Goal: Task Accomplishment & Management: Manage account settings

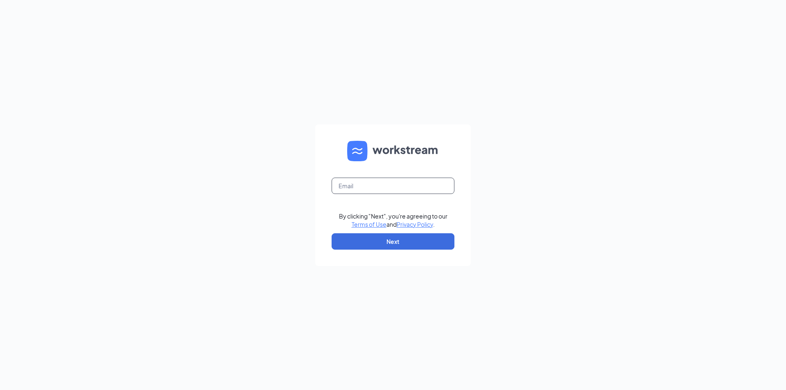
click at [387, 187] on input "text" at bounding box center [392, 186] width 123 height 16
type input "[EMAIL_ADDRESS][DOMAIN_NAME]"
drag, startPoint x: 370, startPoint y: 237, endPoint x: 367, endPoint y: 232, distance: 5.9
click at [370, 236] on button "Next" at bounding box center [392, 241] width 123 height 16
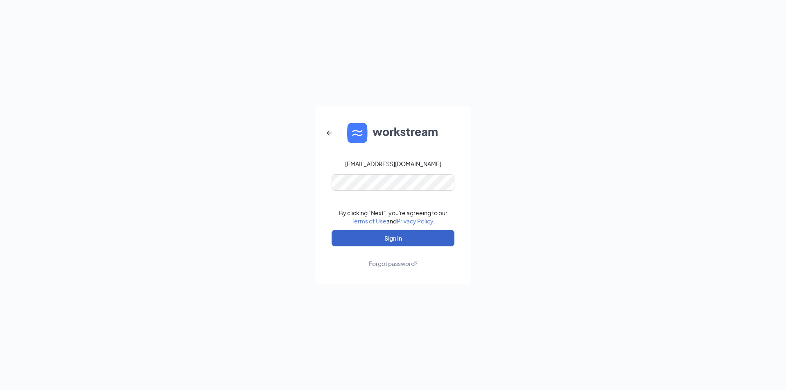
click at [347, 238] on button "Sign In" at bounding box center [392, 238] width 123 height 16
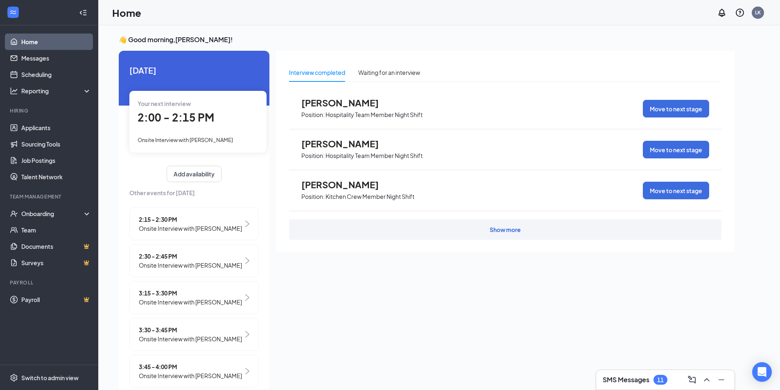
click at [150, 216] on span "2:15 - 2:30 PM" at bounding box center [190, 219] width 103 height 9
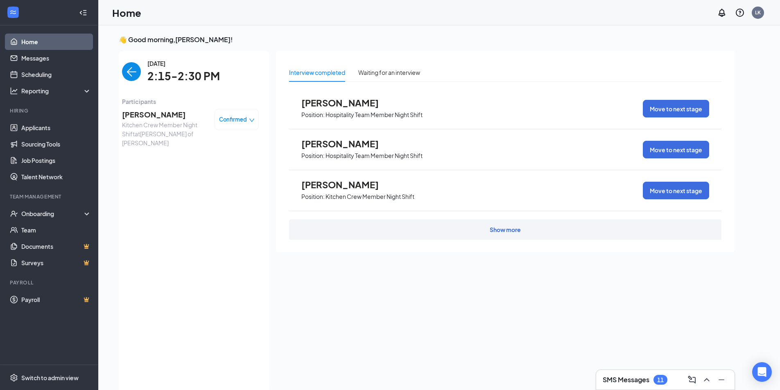
scroll to position [3, 0]
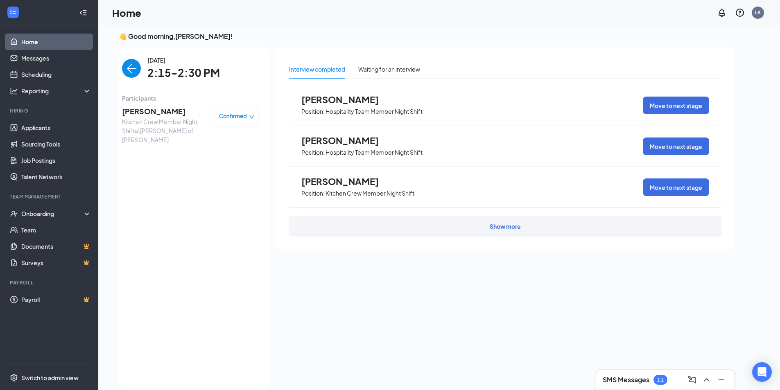
click at [131, 68] on img "back-button" at bounding box center [131, 68] width 19 height 19
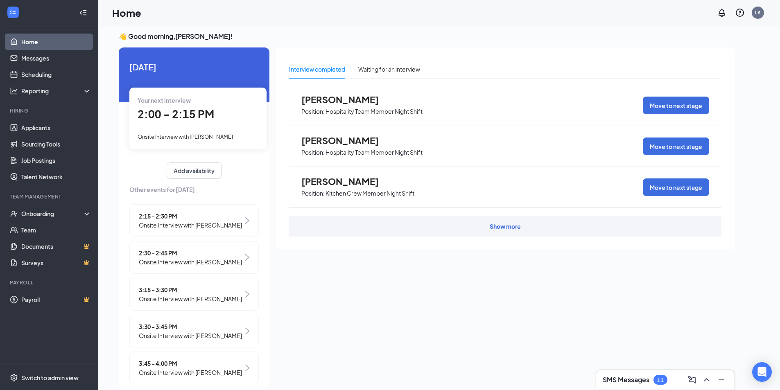
click at [189, 109] on span "2:00 - 2:15 PM" at bounding box center [176, 114] width 77 height 14
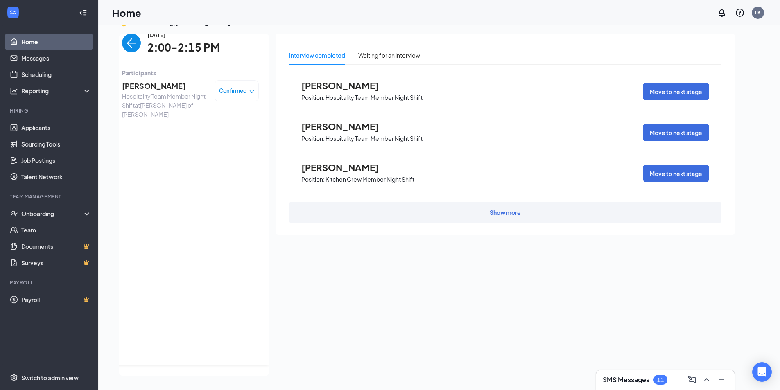
scroll to position [0, 0]
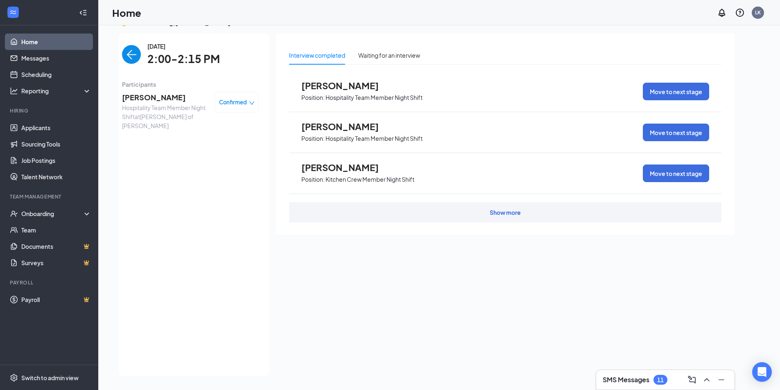
click at [128, 52] on img "back-button" at bounding box center [131, 54] width 19 height 19
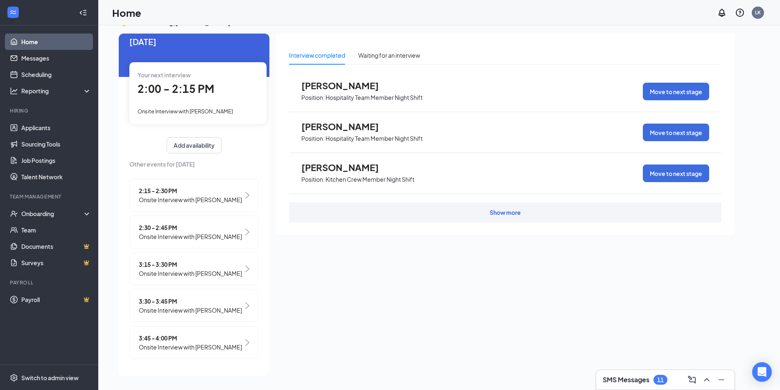
scroll to position [38, 0]
click at [238, 81] on div "2:00 - 2:15 PM" at bounding box center [198, 89] width 121 height 17
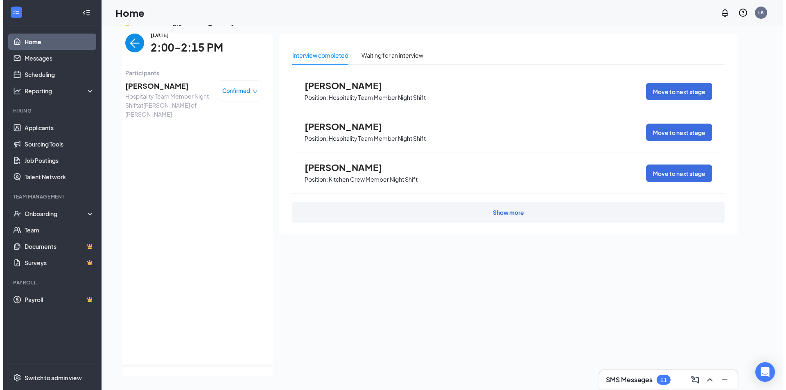
scroll to position [0, 0]
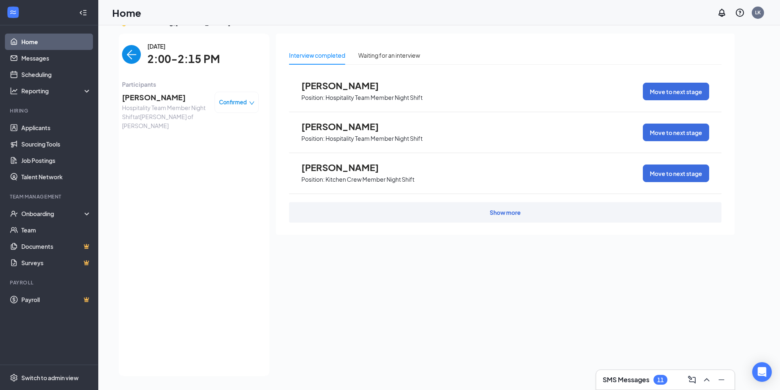
click at [128, 90] on div "Tristan Swarm Hospitality Team Member Night Shift at Culver's of Arnold Confirm…" at bounding box center [190, 111] width 137 height 44
click at [150, 97] on span "Tristan Swarm" at bounding box center [165, 97] width 86 height 11
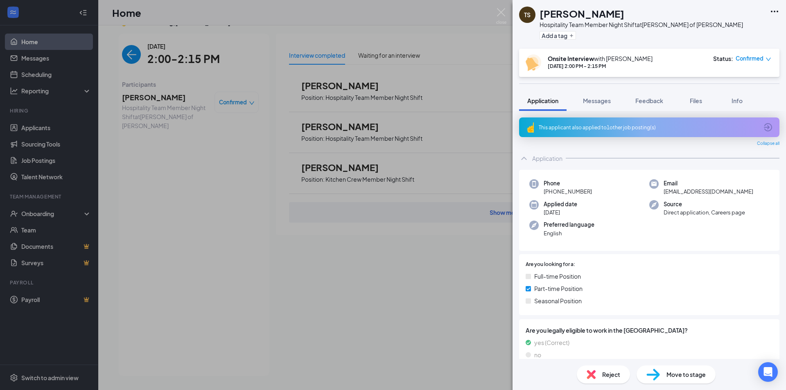
click at [636, 128] on div "This applicant also applied to 1 other job posting(s)" at bounding box center [648, 127] width 219 height 7
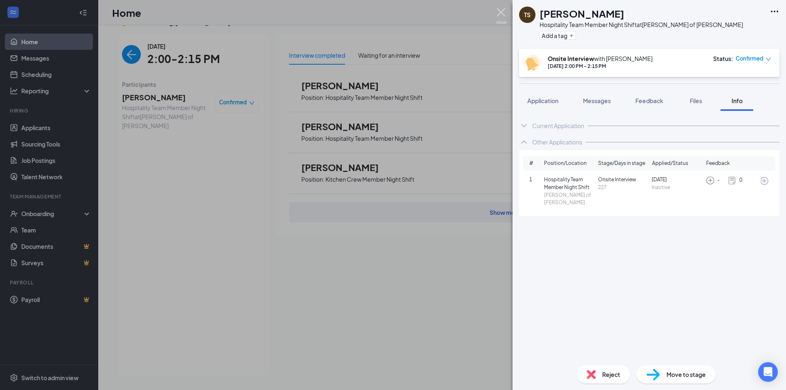
click at [503, 16] on img at bounding box center [501, 16] width 10 height 16
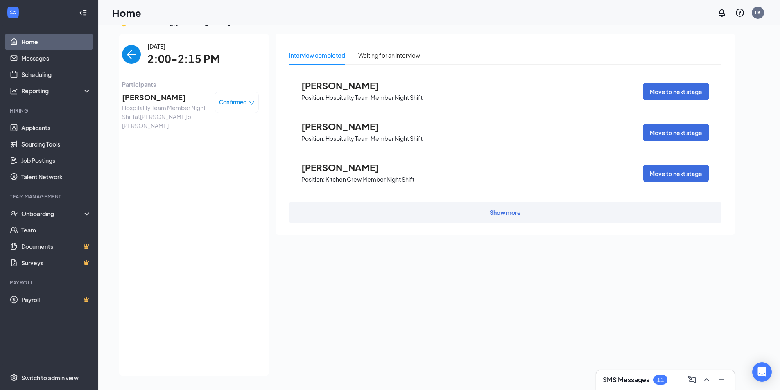
click at [126, 52] on img "back-button" at bounding box center [131, 54] width 19 height 19
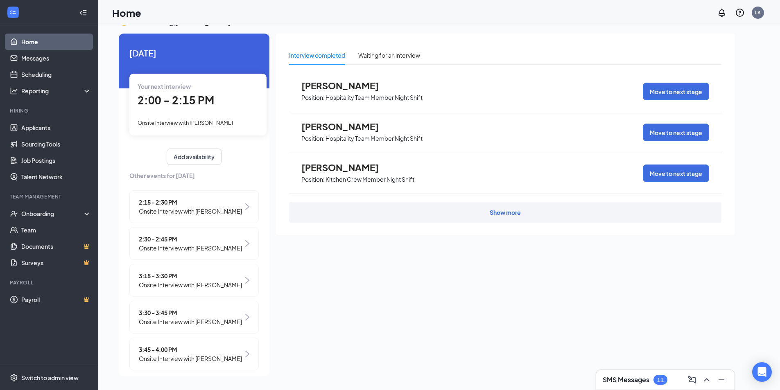
click at [193, 203] on span "2:15 - 2:30 PM" at bounding box center [190, 202] width 103 height 9
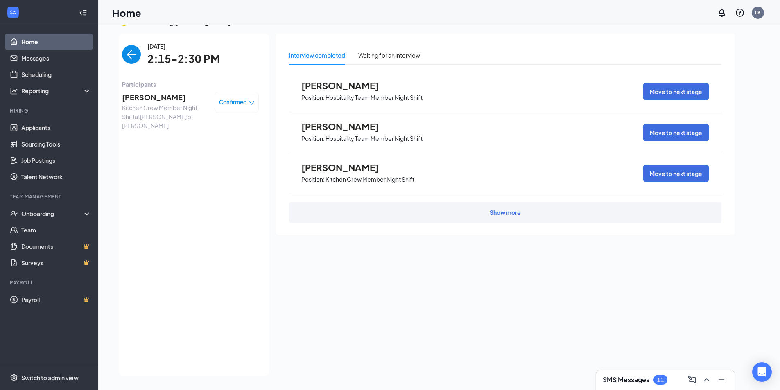
click at [178, 106] on span "Kitchen Crew Member Night Shift at Culver's of Arnold" at bounding box center [165, 116] width 86 height 27
click at [148, 95] on span "Elaine Hannah" at bounding box center [165, 97] width 86 height 11
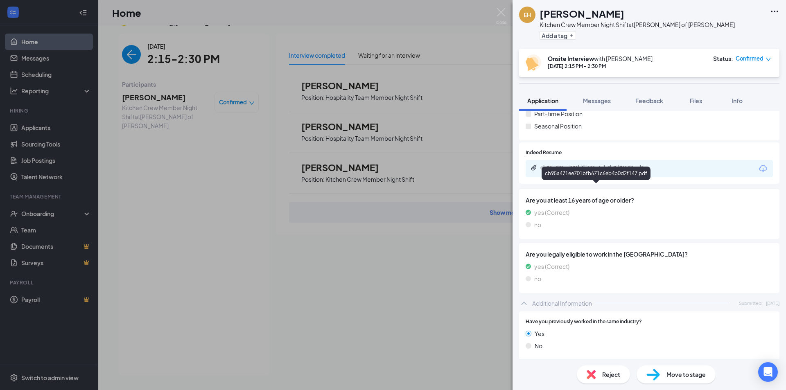
scroll to position [205, 0]
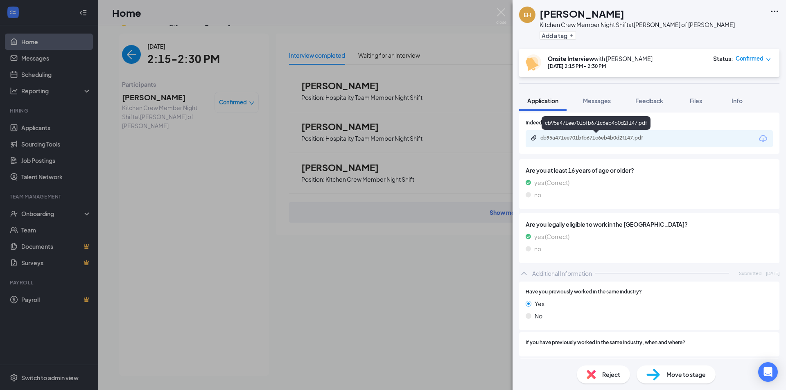
click at [591, 138] on div "cb95a471ee701bfb671c6eb4b0d2f147.pdf" at bounding box center [597, 138] width 115 height 7
drag, startPoint x: 229, startPoint y: 218, endPoint x: 174, endPoint y: 42, distance: 184.2
click at [229, 217] on div "EH Elaine Hannah Kitchen Crew Member Night Shift at Culver's of Arnold Add a ta…" at bounding box center [393, 195] width 786 height 390
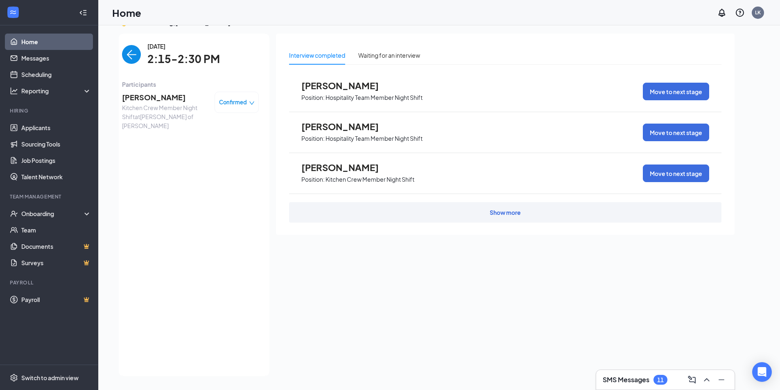
click at [122, 54] on img "back-button" at bounding box center [131, 54] width 19 height 19
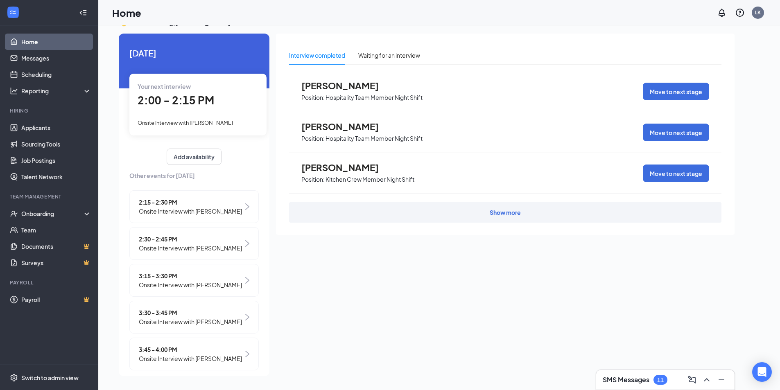
click at [176, 240] on span "2:30 - 2:45 PM" at bounding box center [190, 238] width 103 height 9
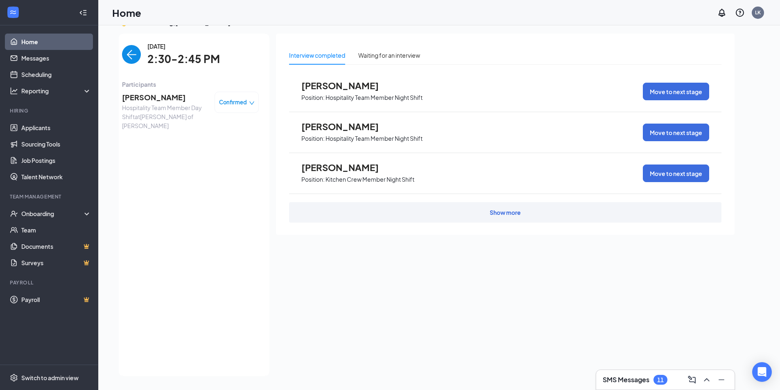
click at [181, 96] on span "DOROTHY Eldracher" at bounding box center [165, 97] width 86 height 11
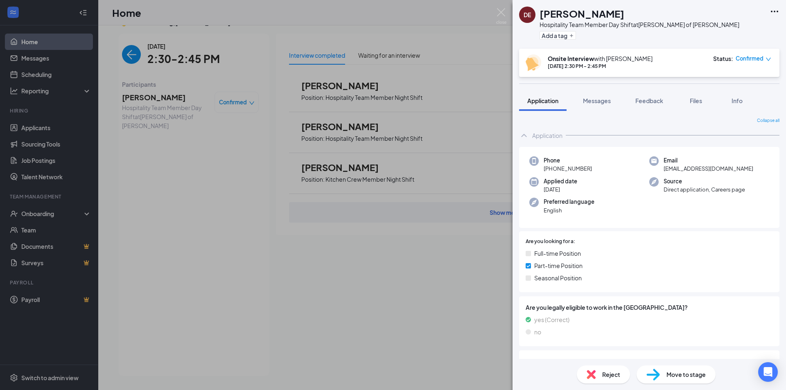
click at [175, 188] on div "DE DOROTHY Eldracher Hospitality Team Member Day Shift at Culver's of Arnold Ad…" at bounding box center [393, 195] width 786 height 390
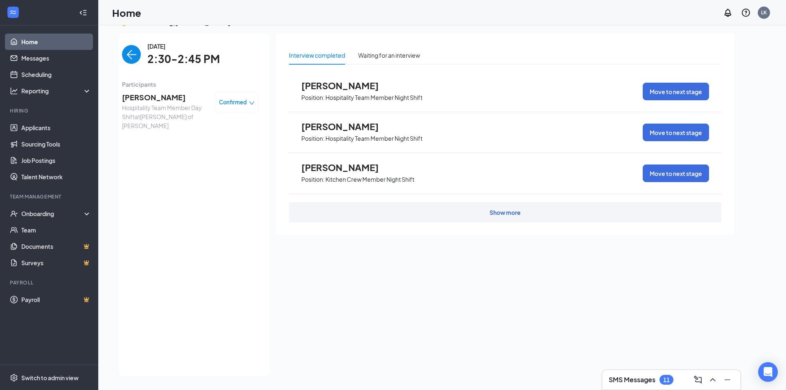
click at [122, 59] on img "back-button" at bounding box center [131, 54] width 19 height 19
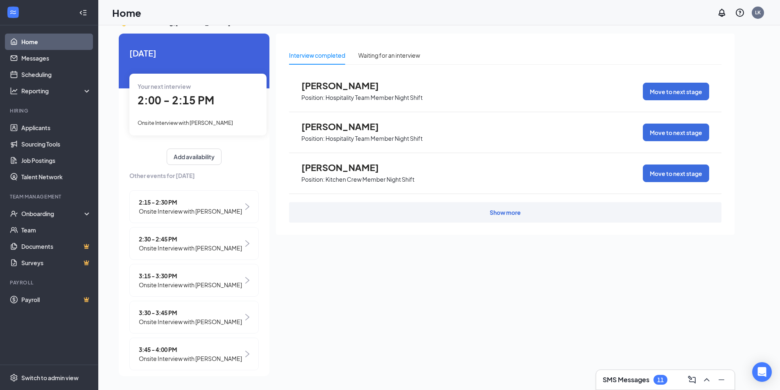
click at [183, 317] on span "3:30 - 3:45 PM" at bounding box center [190, 312] width 103 height 9
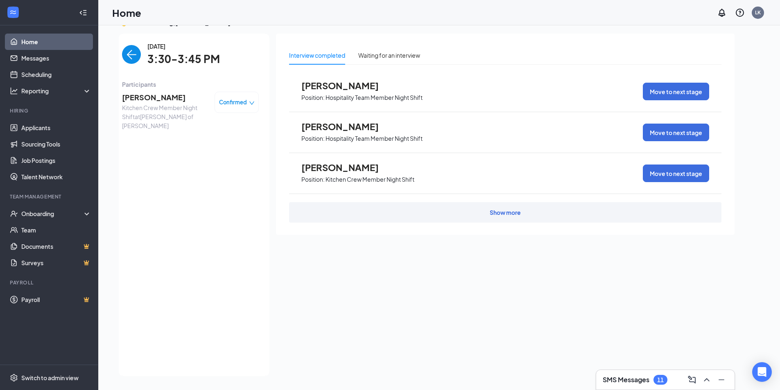
click at [124, 45] on img "back-button" at bounding box center [131, 54] width 19 height 19
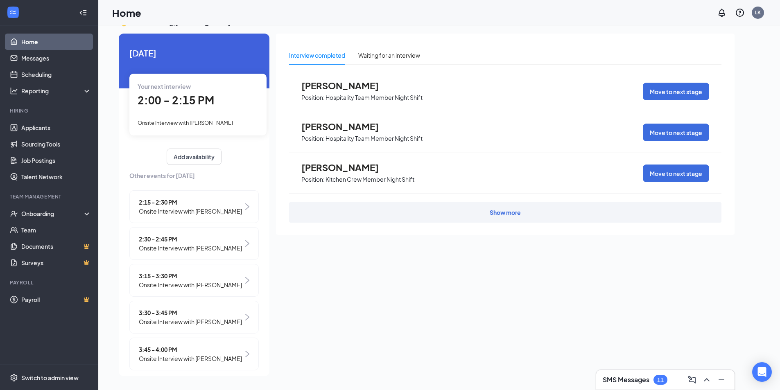
click at [205, 289] on span "Onsite Interview with Brock Hennessy" at bounding box center [190, 284] width 103 height 9
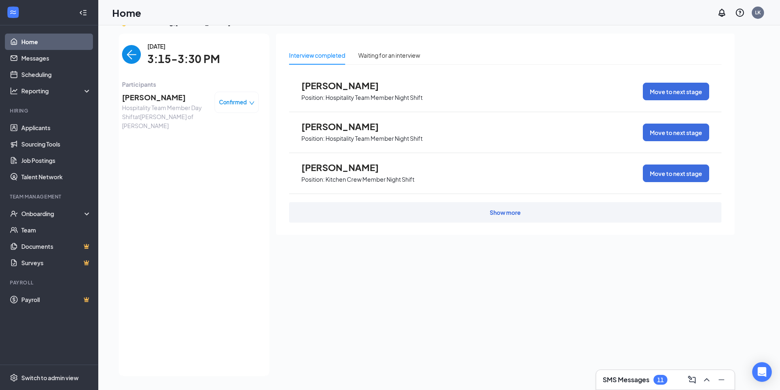
click at [167, 98] on span "Brock Hennessy" at bounding box center [165, 97] width 86 height 11
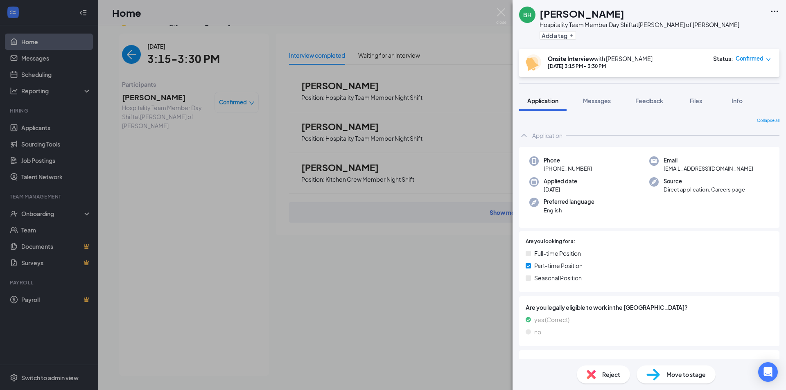
click at [142, 231] on div "BH Brock Hennessy Hospitality Team Member Day Shift at Culver's of Arnold Add a…" at bounding box center [393, 195] width 786 height 390
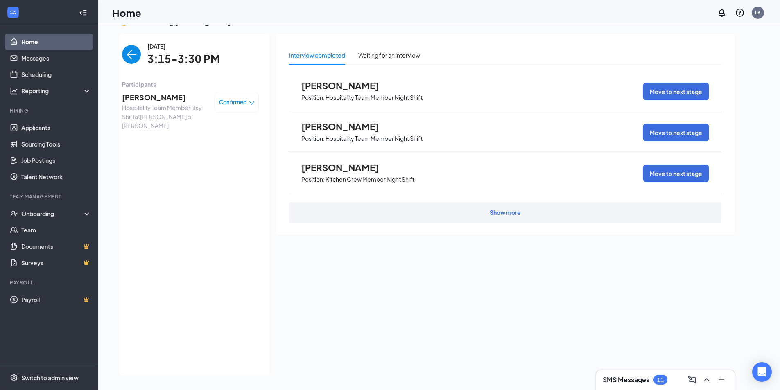
click at [131, 52] on img "back-button" at bounding box center [131, 54] width 19 height 19
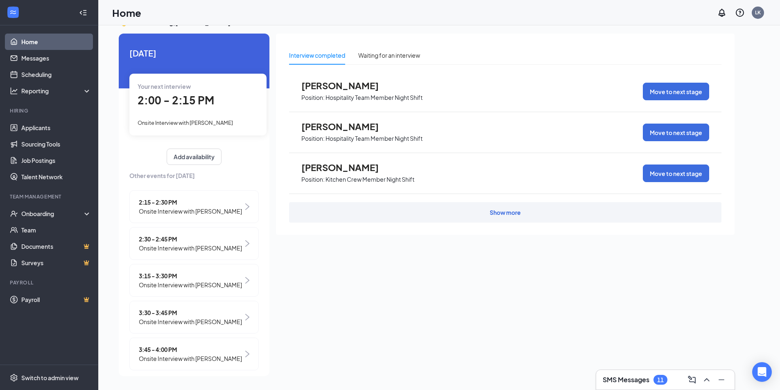
click at [202, 326] on span "Onsite Interview with Lillybelle Wiley" at bounding box center [190, 321] width 103 height 9
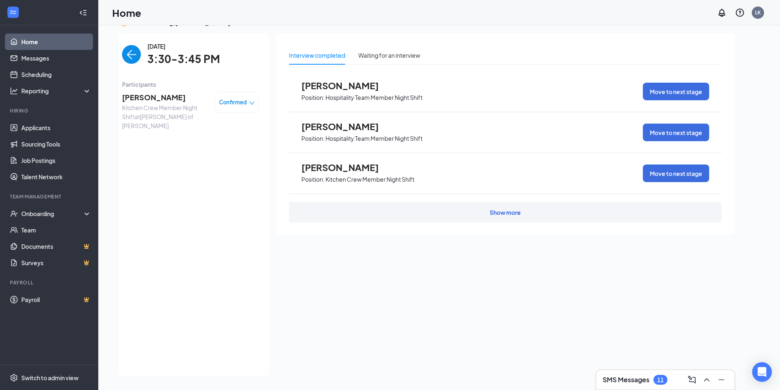
click at [148, 105] on span "Kitchen Crew Member Night Shift at Culver's of Arnold" at bounding box center [165, 116] width 86 height 27
click at [151, 99] on span "Lillybelle Wiley" at bounding box center [165, 97] width 86 height 11
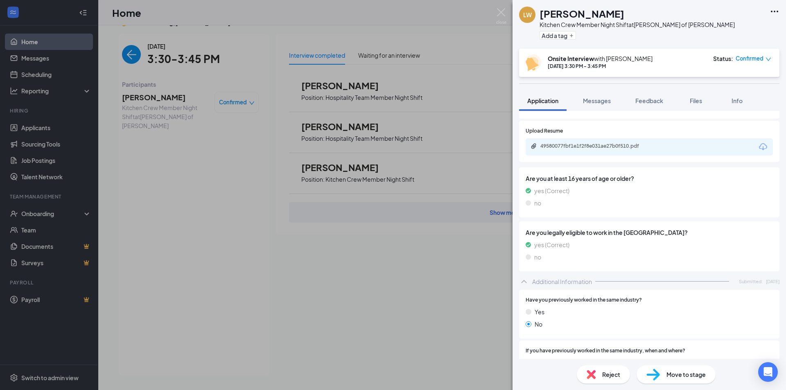
scroll to position [123, 0]
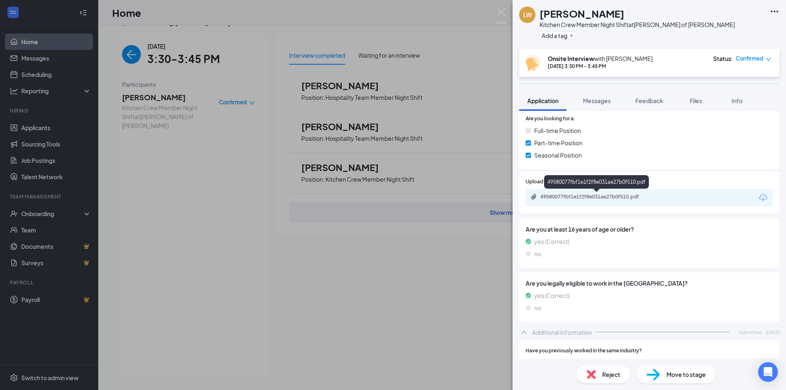
click at [626, 194] on div "49580077fbf1e1f2f8e031ae27b0f510.pdf" at bounding box center [597, 197] width 115 height 7
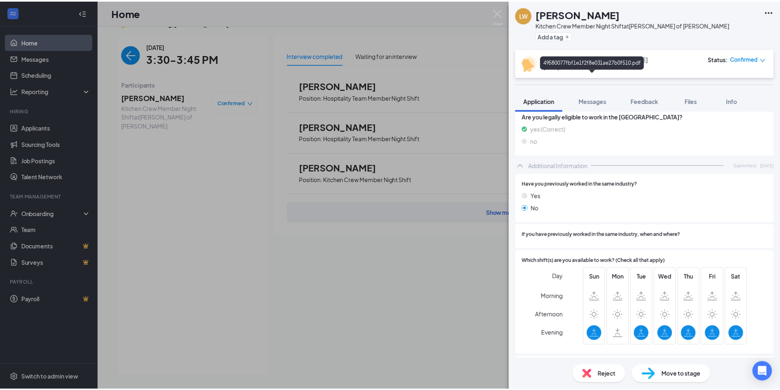
scroll to position [338, 0]
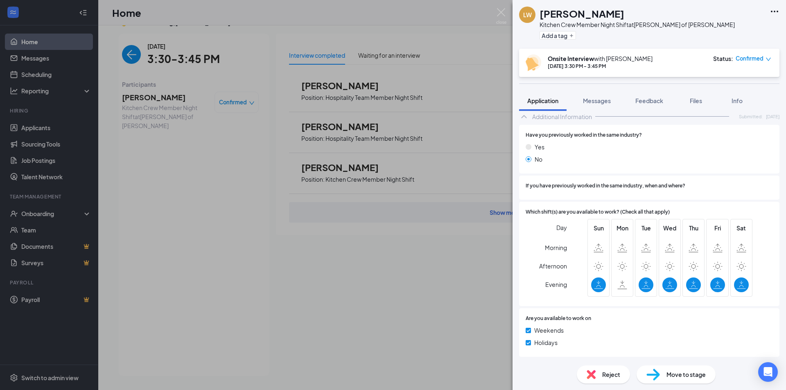
click at [160, 185] on div "LW Lillybelle Wiley Kitchen Crew Member Night Shift at Culver's of Arnold Add a…" at bounding box center [393, 195] width 786 height 390
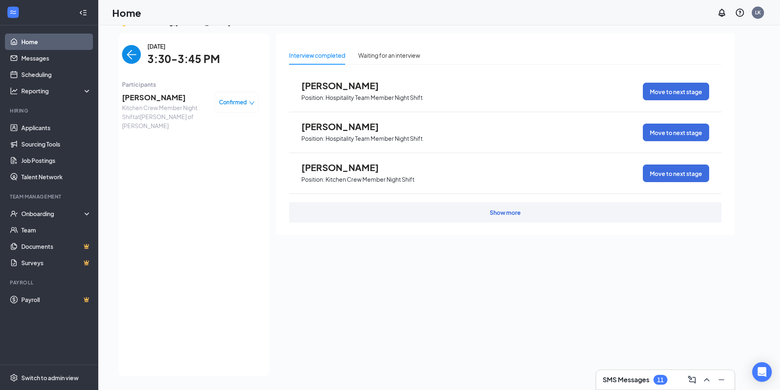
click at [129, 64] on img "back-button" at bounding box center [131, 54] width 19 height 19
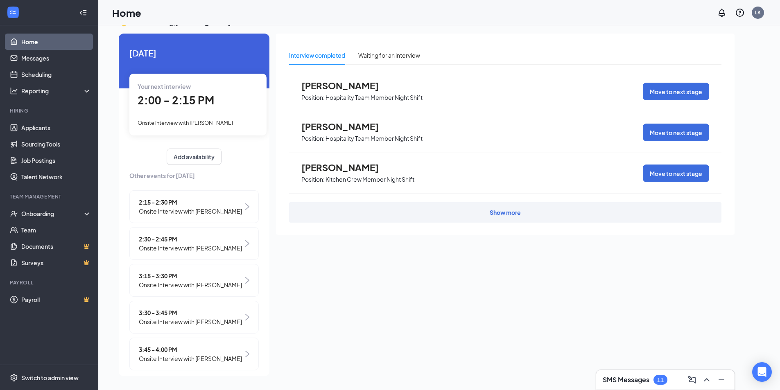
scroll to position [38, 0]
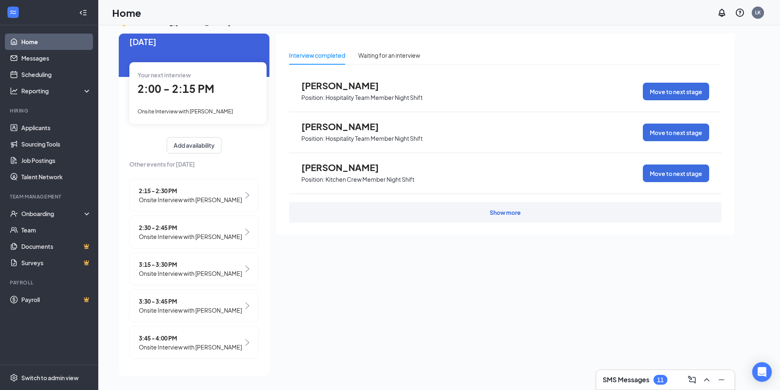
click at [207, 334] on span "3:45 - 4:00 PM" at bounding box center [190, 338] width 103 height 9
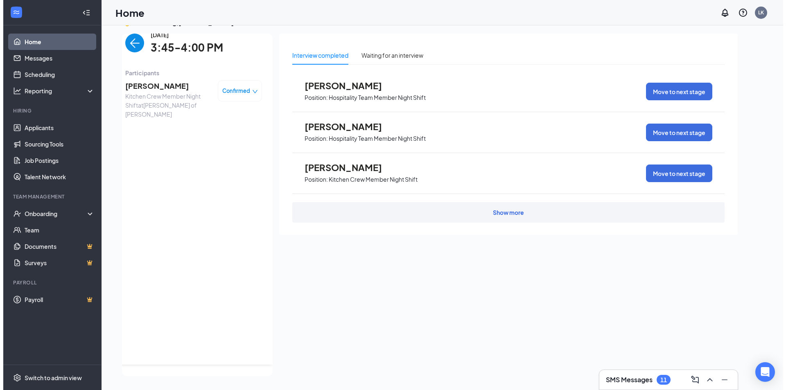
scroll to position [0, 0]
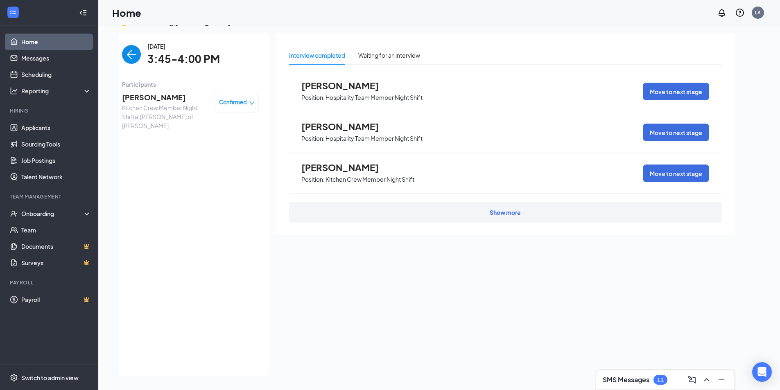
click at [140, 95] on span "Caden Thompson" at bounding box center [165, 97] width 86 height 11
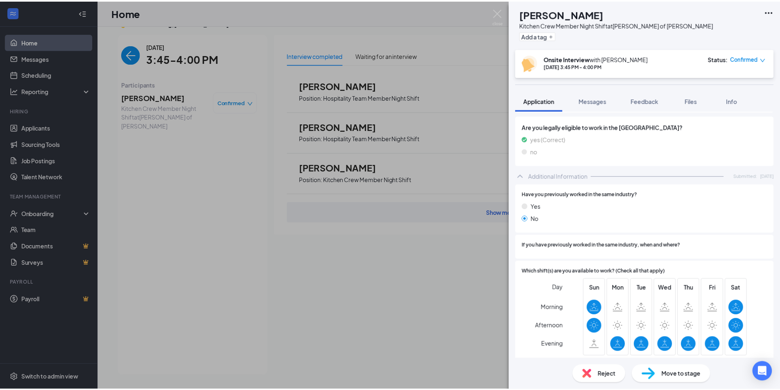
scroll to position [294, 0]
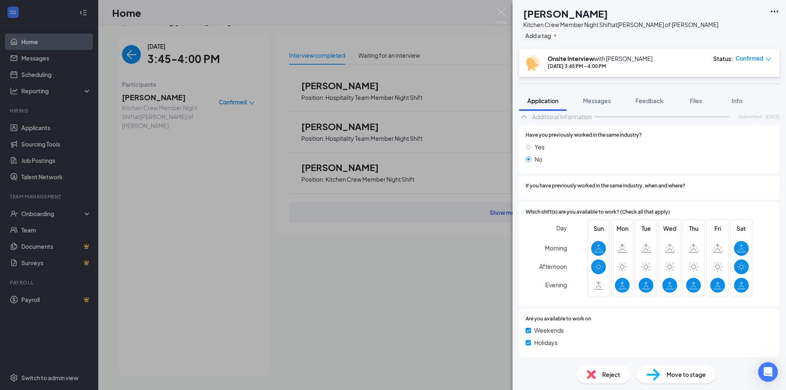
click at [226, 193] on div "CT Caden Thompson Kitchen Crew Member Night Shift at Culver's of Arnold Add a t…" at bounding box center [393, 195] width 786 height 390
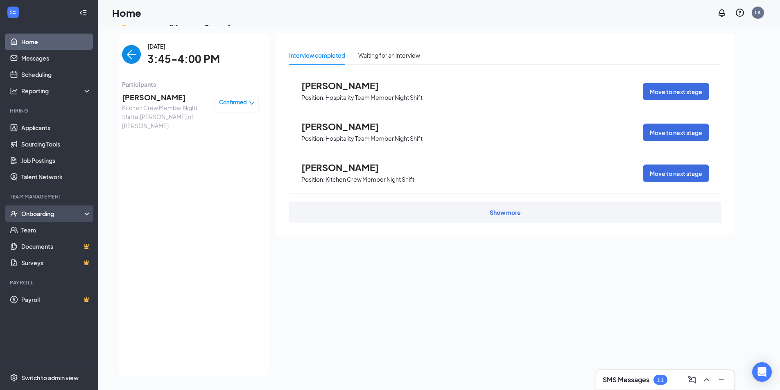
click at [64, 214] on div "Onboarding" at bounding box center [52, 214] width 63 height 8
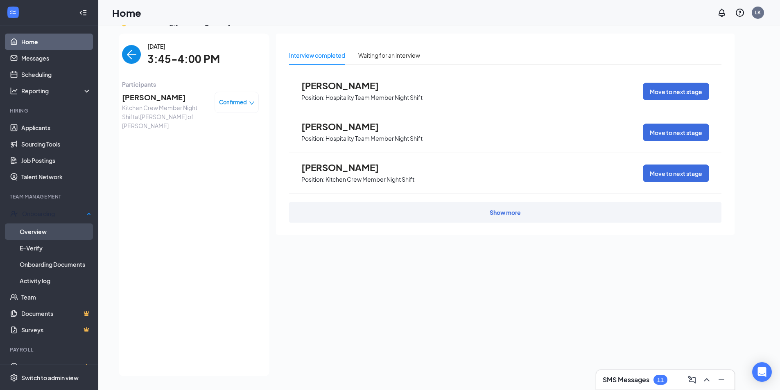
click at [56, 225] on link "Overview" at bounding box center [56, 231] width 72 height 16
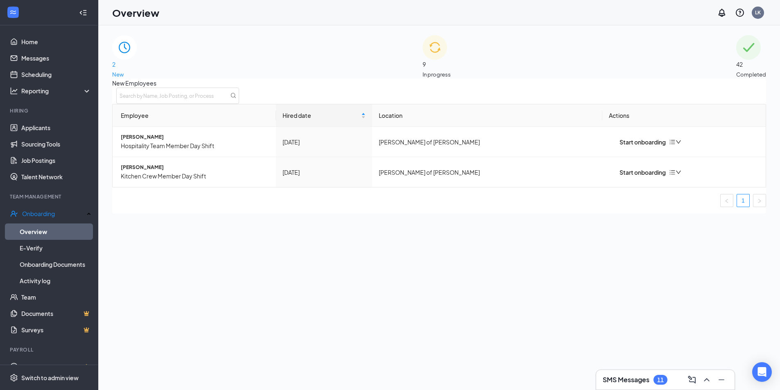
click at [388, 29] on div "2 New 9 In progress 42 Completed New Employees Employee Hired date Location Act…" at bounding box center [438, 225] width 681 height 401
click at [422, 49] on div "9 In progress" at bounding box center [436, 56] width 28 height 43
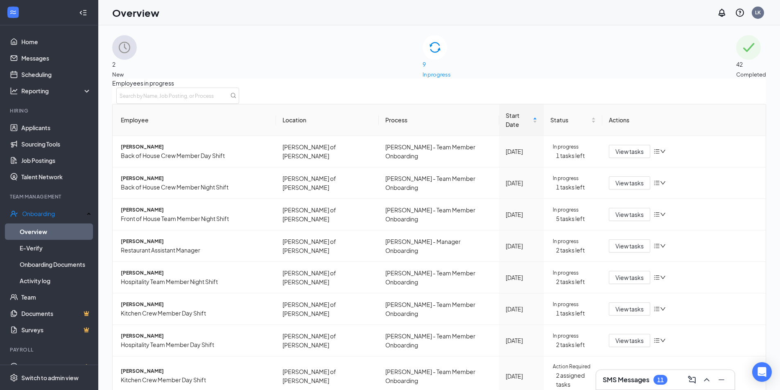
click at [736, 70] on span "Completed" at bounding box center [751, 74] width 30 height 8
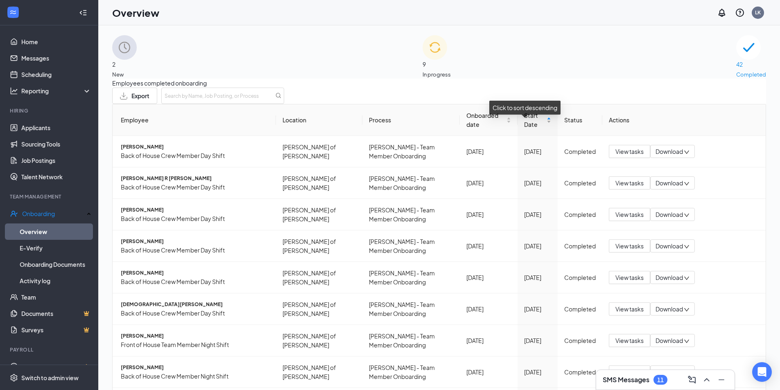
click at [524, 129] on span "Start Date" at bounding box center [534, 120] width 21 height 18
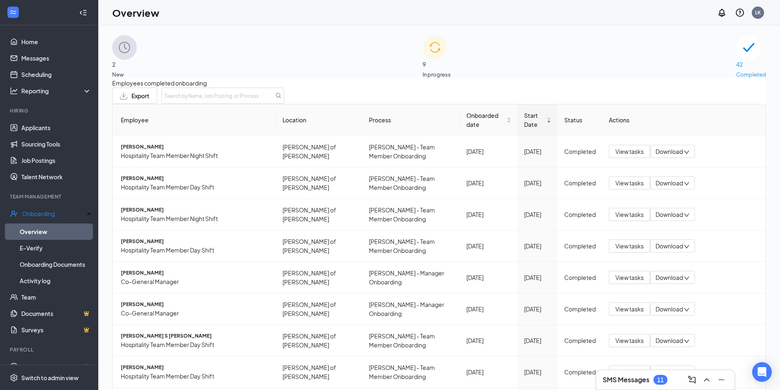
click at [451, 68] on div "9 In progress" at bounding box center [436, 56] width 28 height 43
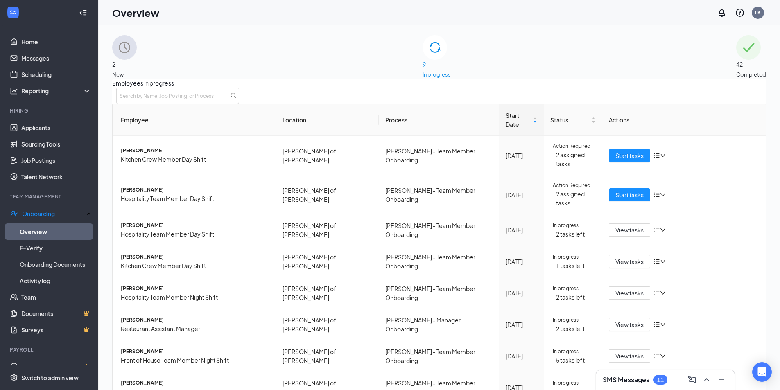
click at [90, 120] on ul "Applicants Sourcing Tools Job Postings Talent Network" at bounding box center [49, 151] width 98 height 65
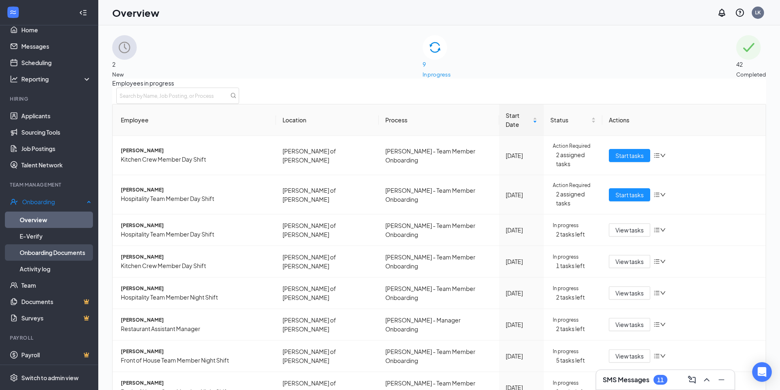
click at [27, 259] on link "Onboarding Documents" at bounding box center [56, 252] width 72 height 16
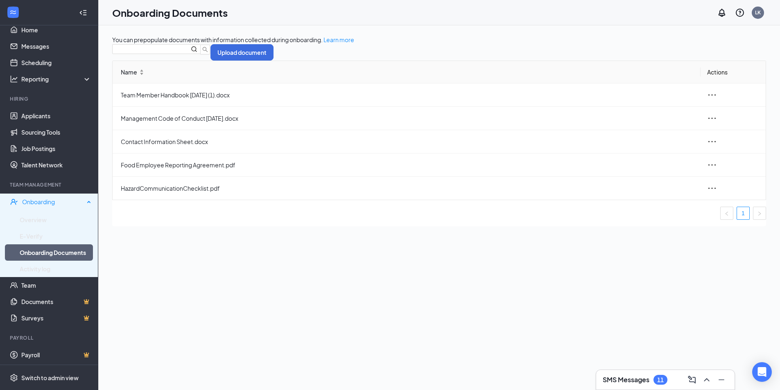
click at [43, 203] on div "Onboarding" at bounding box center [53, 202] width 62 height 8
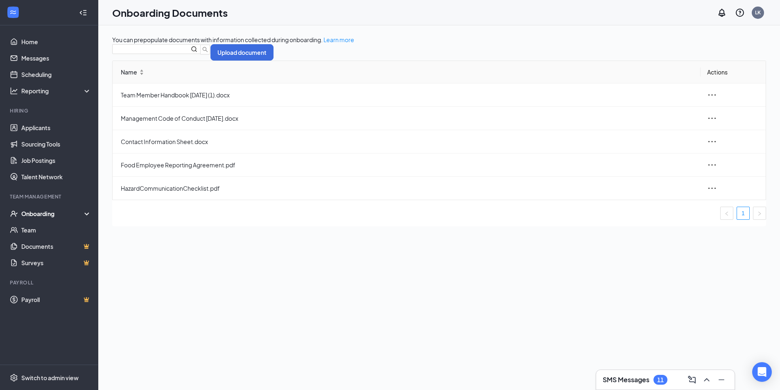
click at [44, 210] on div "Onboarding" at bounding box center [52, 214] width 63 height 8
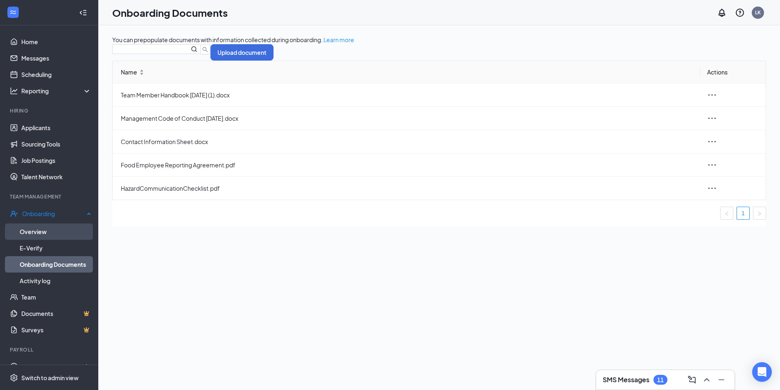
click at [42, 228] on link "Overview" at bounding box center [56, 231] width 72 height 16
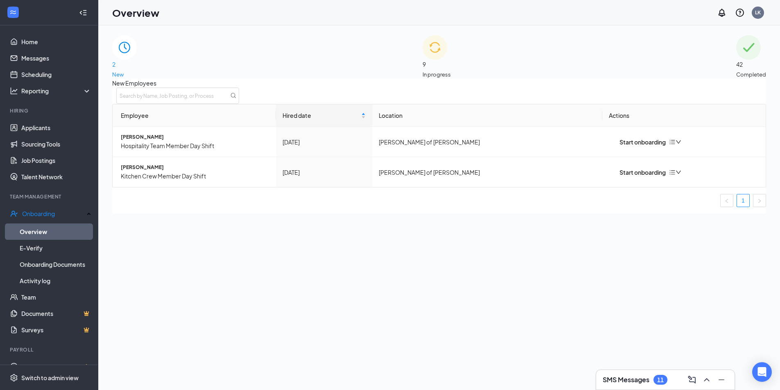
click at [431, 42] on div "9 In progress" at bounding box center [436, 56] width 28 height 43
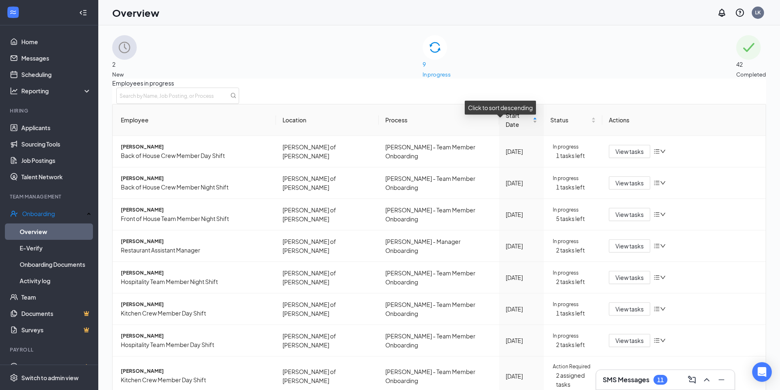
click at [505, 129] on span "Start Date" at bounding box center [517, 120] width 25 height 18
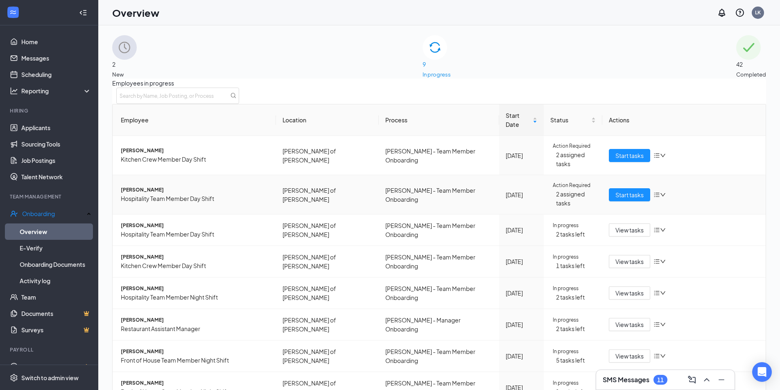
click at [279, 180] on td "Culver's of Arnold" at bounding box center [327, 194] width 103 height 39
click at [133, 186] on span "Kiley Burke" at bounding box center [195, 190] width 149 height 8
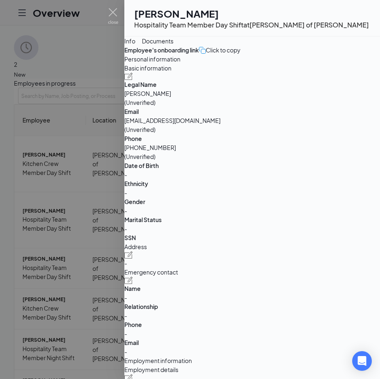
click at [174, 45] on div "Documents" at bounding box center [158, 40] width 32 height 9
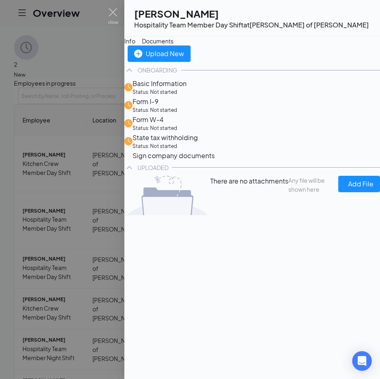
click at [161, 74] on div "ONBOARDING" at bounding box center [158, 70] width 40 height 8
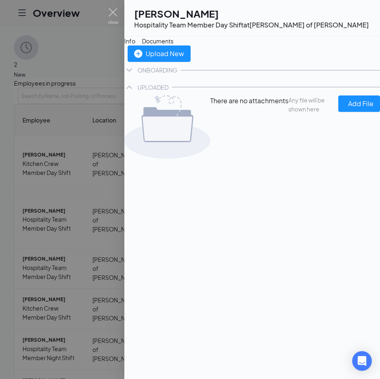
click at [162, 74] on div "ONBOARDING" at bounding box center [158, 70] width 40 height 8
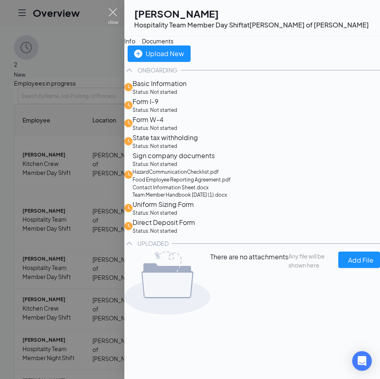
click at [115, 13] on img at bounding box center [113, 16] width 10 height 16
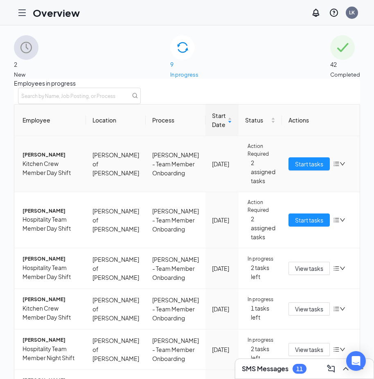
click at [61, 174] on span "Kitchen Crew Member Day Shift" at bounding box center [51, 168] width 57 height 18
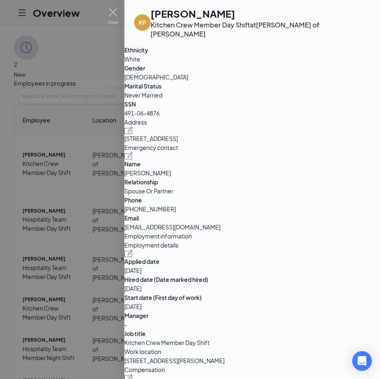
scroll to position [87, 0]
